Goal: Transaction & Acquisition: Subscribe to service/newsletter

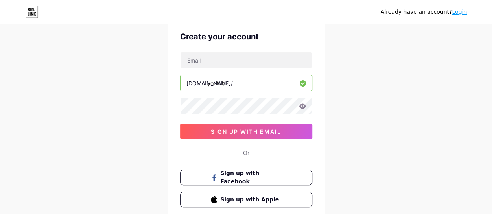
scroll to position [34, 0]
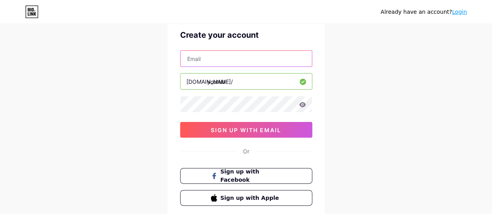
click at [291, 60] on input "text" at bounding box center [246, 59] width 131 height 16
type input "davidokpara005@gmail.com"
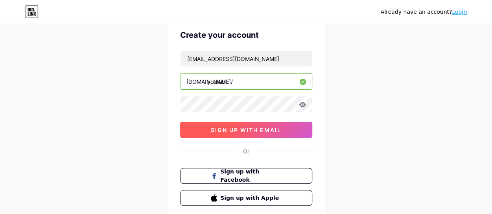
click at [285, 133] on button "sign up with email" at bounding box center [246, 130] width 132 height 16
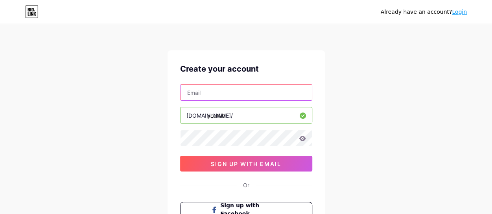
click at [262, 94] on input "text" at bounding box center [246, 93] width 131 height 16
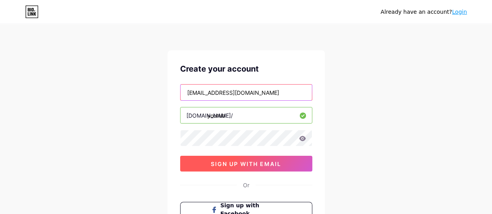
drag, startPoint x: 218, startPoint y: 89, endPoint x: 212, endPoint y: 161, distance: 71.8
click at [212, 161] on div "[EMAIL_ADDRESS][DOMAIN_NAME] [DOMAIN_NAME]/ youtub 0cAFcWeA7RR6OjyLciTLyN_sv5aO…" at bounding box center [246, 127] width 132 height 87
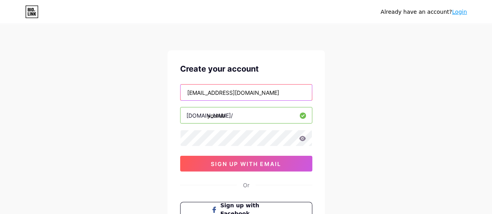
type input "[EMAIL_ADDRESS][DOMAIN_NAME]"
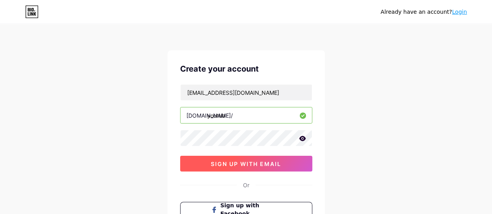
click at [202, 163] on button "sign up with email" at bounding box center [246, 164] width 132 height 16
